Goal: Transaction & Acquisition: Purchase product/service

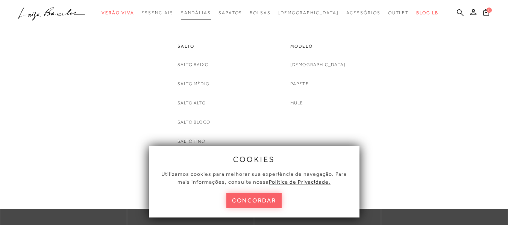
click at [211, 15] on span "Sandálias" at bounding box center [196, 12] width 30 height 5
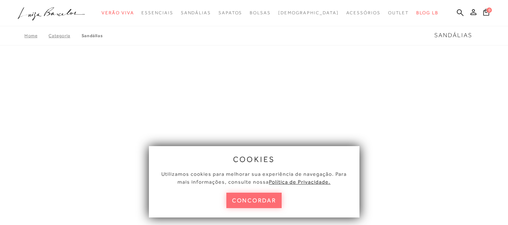
click at [253, 203] on button "concordar" at bounding box center [254, 200] width 56 height 15
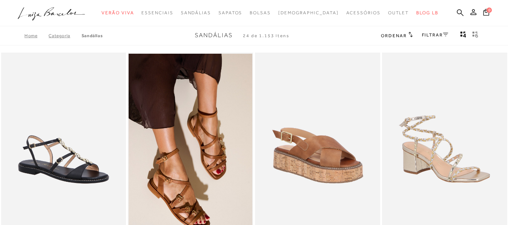
click at [408, 37] on icon at bounding box center [410, 35] width 5 height 6
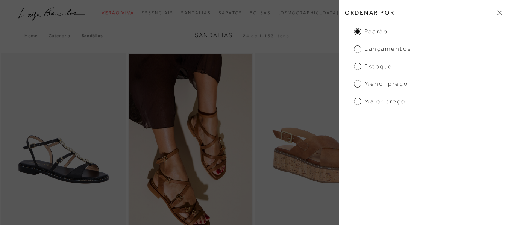
click at [381, 83] on span "Menor preço" at bounding box center [381, 84] width 54 height 8
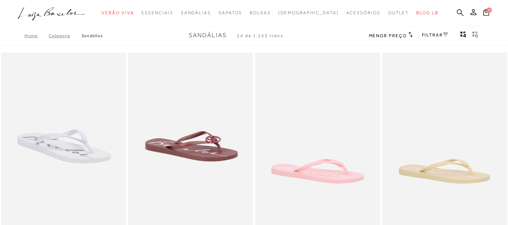
click at [408, 33] on icon at bounding box center [410, 35] width 5 height 6
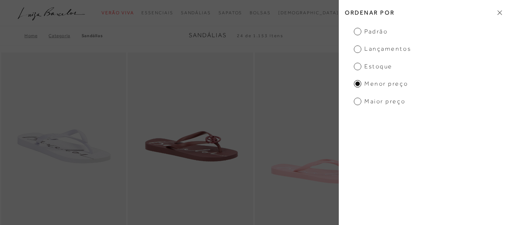
click at [330, 38] on div "Home Categoria [GEOGRAPHIC_DATA] Sandálias 24 de 1.153 itens Menor preço Ordena…" at bounding box center [254, 36] width 508 height 20
click at [501, 12] on icon at bounding box center [499, 12] width 5 height 5
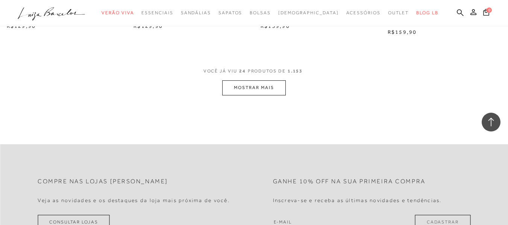
scroll to position [1315, 0]
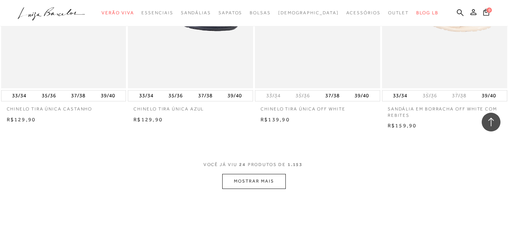
click at [255, 178] on button "MOSTRAR MAIS" at bounding box center [253, 181] width 63 height 15
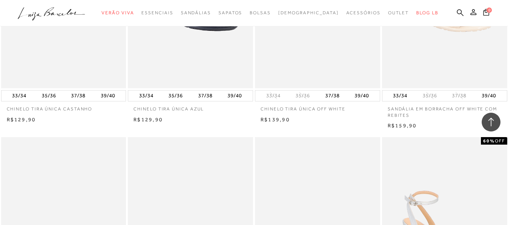
click at [254, 93] on div "CHINELO TIRA ÚNICA OFF WHITE 33/34" at bounding box center [317, 12] width 127 height 225
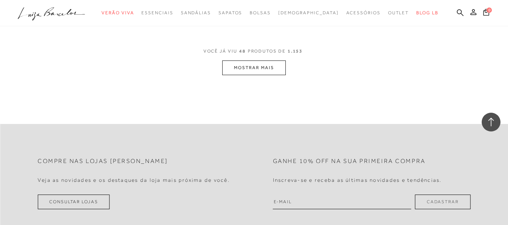
scroll to position [2894, 0]
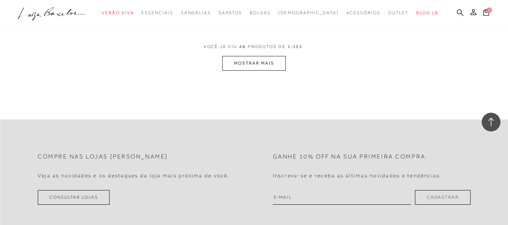
click at [260, 71] on button "MOSTRAR MAIS" at bounding box center [253, 63] width 63 height 15
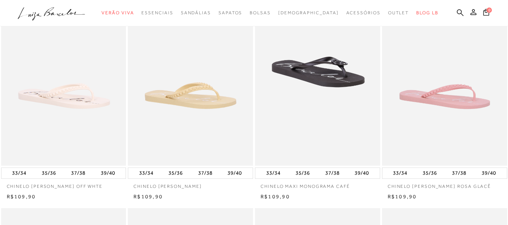
scroll to position [0, 0]
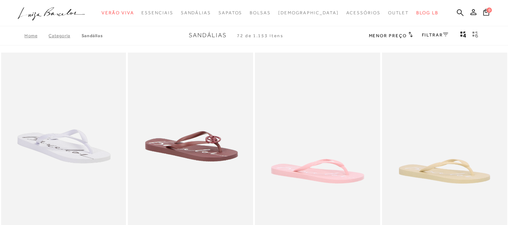
click at [448, 36] on div "Menor preço Ordenar por Padrão Lançamentos [GEOGRAPHIC_DATA] Menor preço Maior …" at bounding box center [425, 36] width 113 height 10
click at [445, 36] on icon at bounding box center [445, 34] width 5 height 3
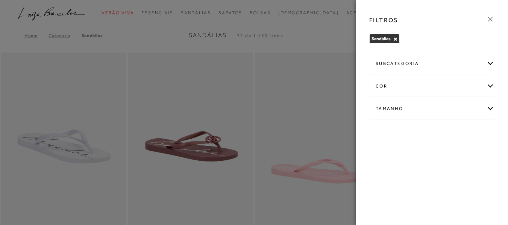
click at [416, 107] on div "Tamanho" at bounding box center [431, 109] width 124 height 20
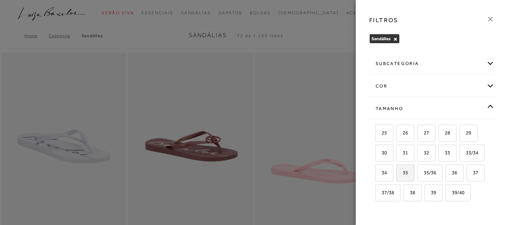
click at [408, 172] on span "35" at bounding box center [402, 173] width 11 height 6
click at [402, 172] on input "35" at bounding box center [399, 174] width 8 height 8
checkbox input "true"
click at [446, 181] on label "36" at bounding box center [454, 173] width 17 height 16
click at [444, 178] on input "36" at bounding box center [448, 174] width 8 height 8
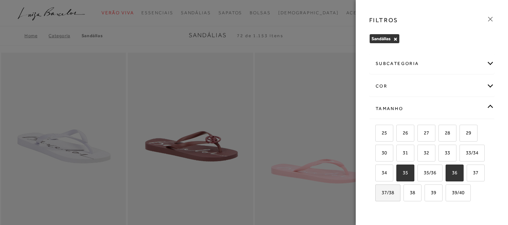
checkbox input "true"
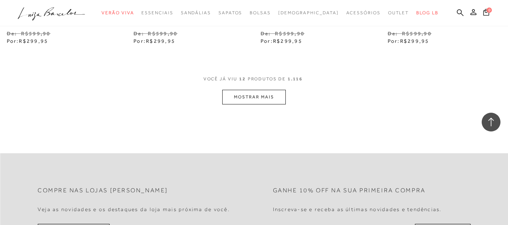
scroll to position [752, 0]
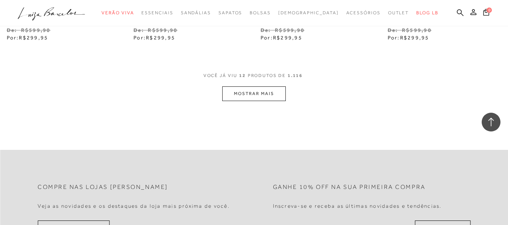
click at [274, 91] on button "MOSTRAR MAIS" at bounding box center [253, 93] width 63 height 15
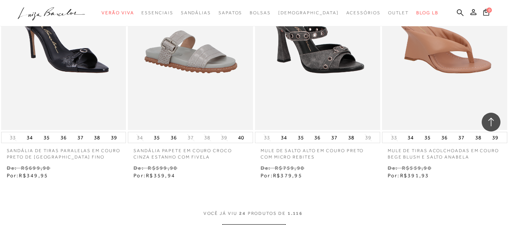
scroll to position [1428, 0]
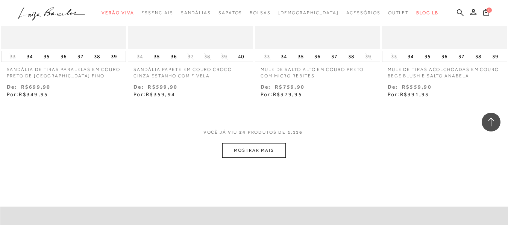
click at [265, 154] on button "MOSTRAR MAIS" at bounding box center [253, 150] width 63 height 15
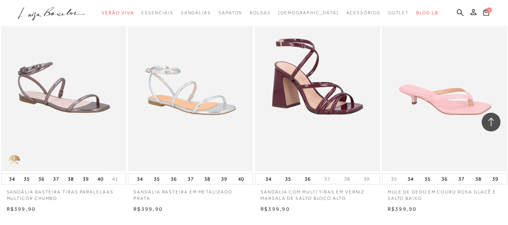
scroll to position [2180, 0]
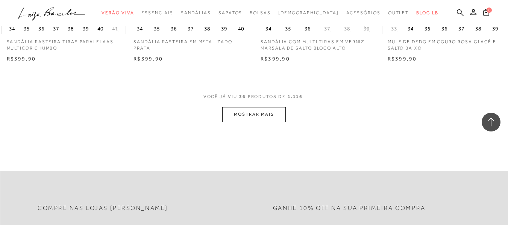
click at [266, 118] on button "MOSTRAR MAIS" at bounding box center [253, 114] width 63 height 15
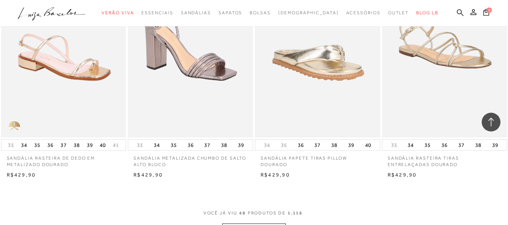
scroll to position [2856, 0]
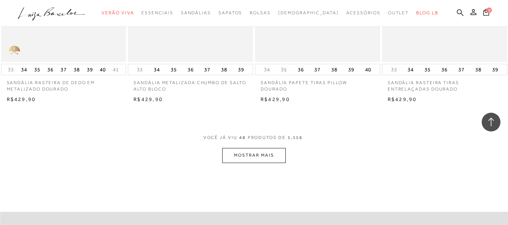
click at [235, 161] on button "MOSTRAR MAIS" at bounding box center [253, 155] width 63 height 15
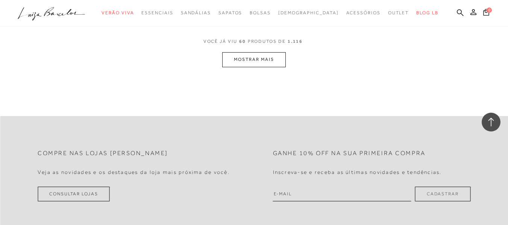
scroll to position [3683, 0]
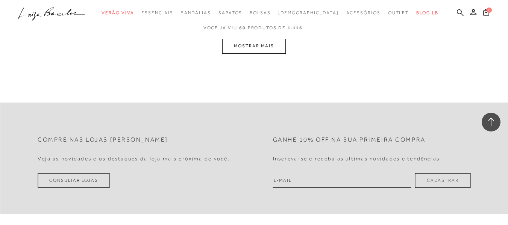
click at [258, 39] on div "VOCê JÁ VIU 60 PRODUTOS DE 1.116" at bounding box center [253, 32] width 101 height 14
click at [258, 52] on button "MOSTRAR MAIS" at bounding box center [253, 46] width 63 height 15
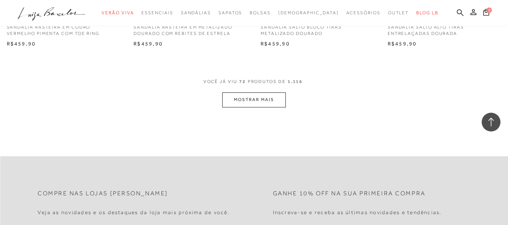
scroll to position [4359, 0]
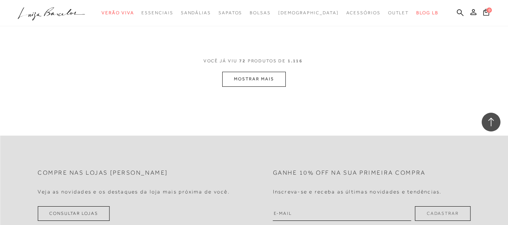
click at [256, 81] on button "MOSTRAR MAIS" at bounding box center [253, 79] width 63 height 15
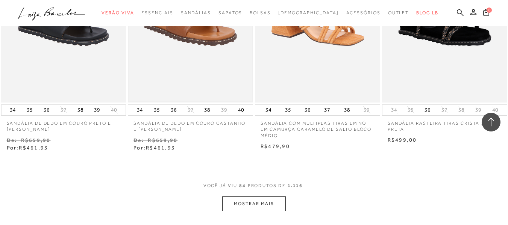
scroll to position [4998, 0]
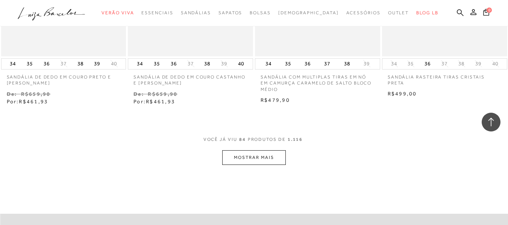
click at [256, 163] on button "MOSTRAR MAIS" at bounding box center [253, 157] width 63 height 15
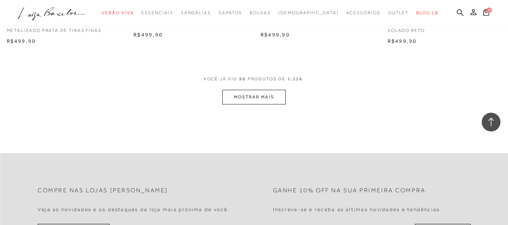
scroll to position [5787, 0]
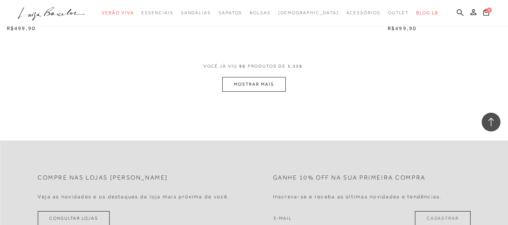
click at [263, 83] on button "MOSTRAR MAIS" at bounding box center [253, 84] width 63 height 15
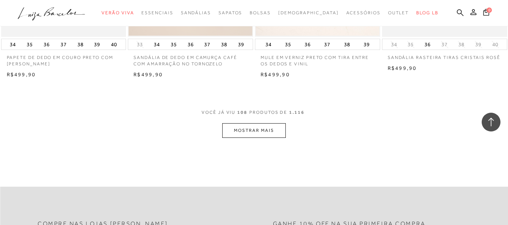
scroll to position [6464, 0]
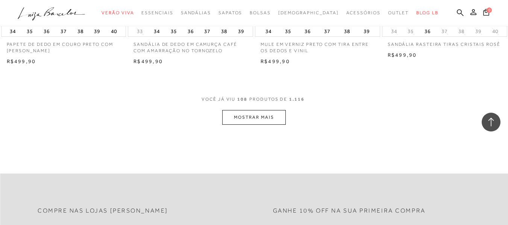
click at [260, 120] on button "MOSTRAR MAIS" at bounding box center [253, 117] width 63 height 15
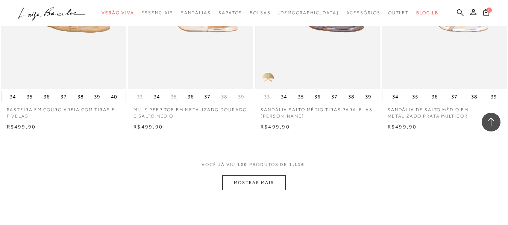
scroll to position [7140, 0]
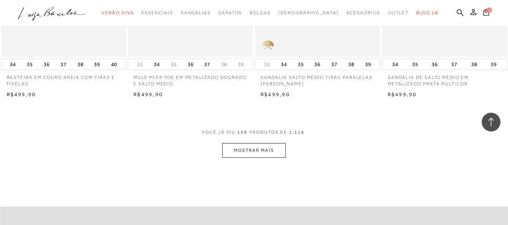
click at [269, 156] on button "MOSTRAR MAIS" at bounding box center [253, 150] width 63 height 15
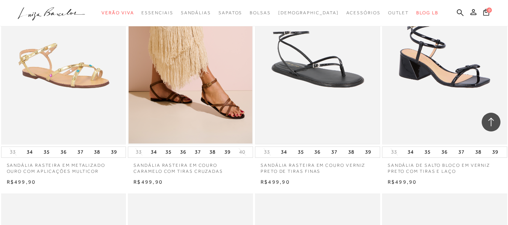
scroll to position [7291, 0]
